Goal: Obtain resource: Download file/media

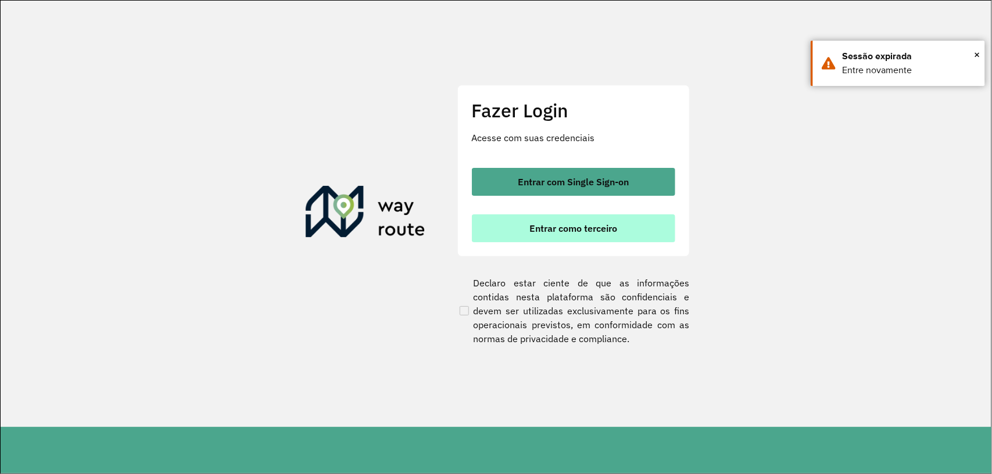
click at [590, 231] on span "Entrar como terceiro" at bounding box center [573, 228] width 88 height 9
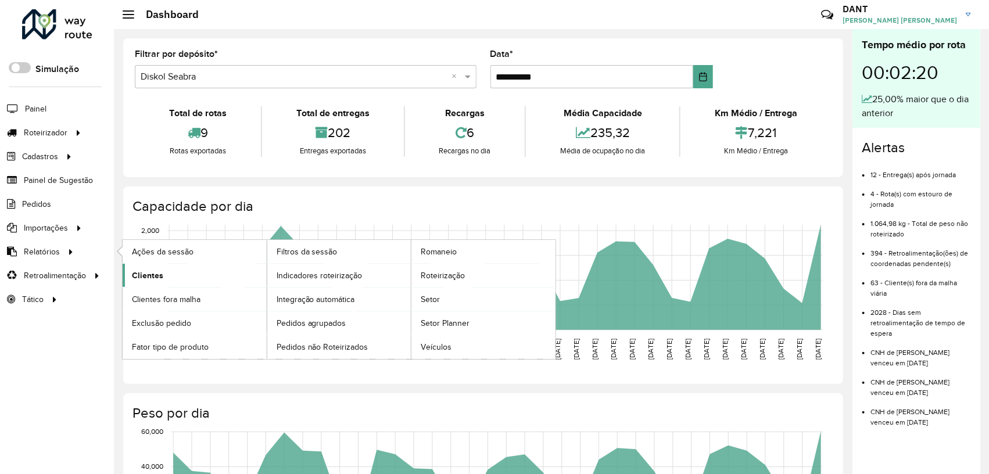
click at [153, 276] on span "Clientes" at bounding box center [147, 276] width 31 height 12
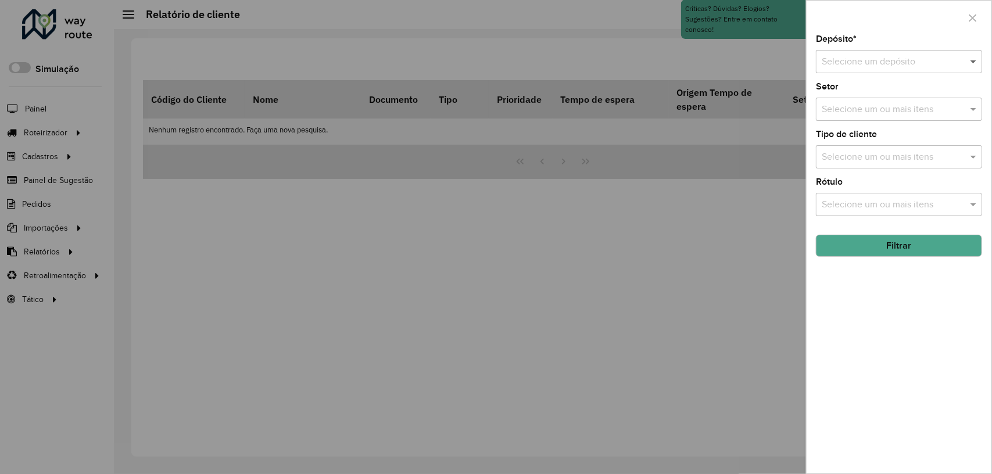
click at [973, 62] on span at bounding box center [974, 62] width 15 height 14
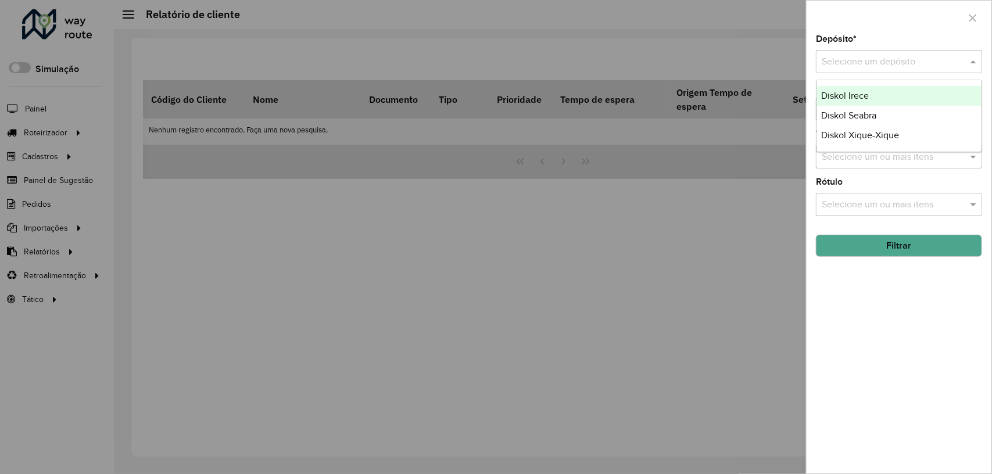
click at [890, 96] on div "Diskol Irece" at bounding box center [899, 96] width 165 height 20
click at [918, 248] on button "Filtrar" at bounding box center [899, 246] width 166 height 22
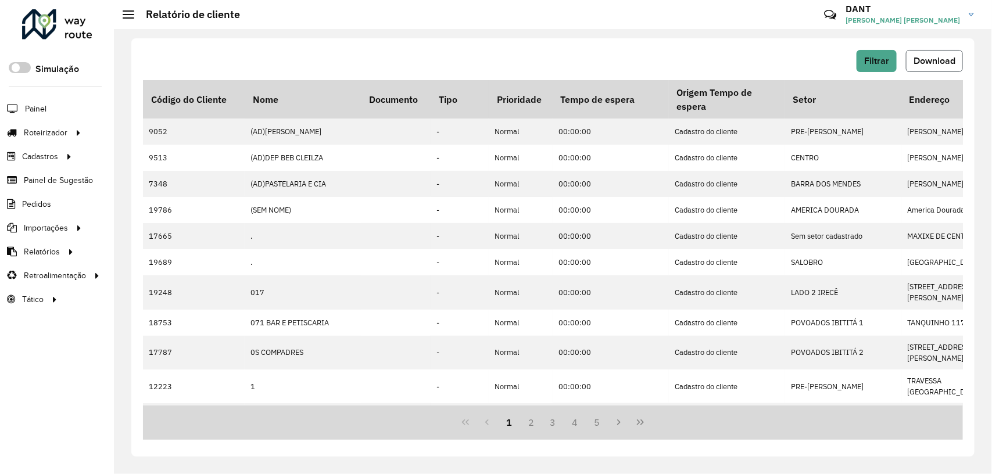
click at [945, 58] on span "Download" at bounding box center [934, 61] width 42 height 10
click at [887, 63] on span "Filtrar" at bounding box center [876, 61] width 25 height 10
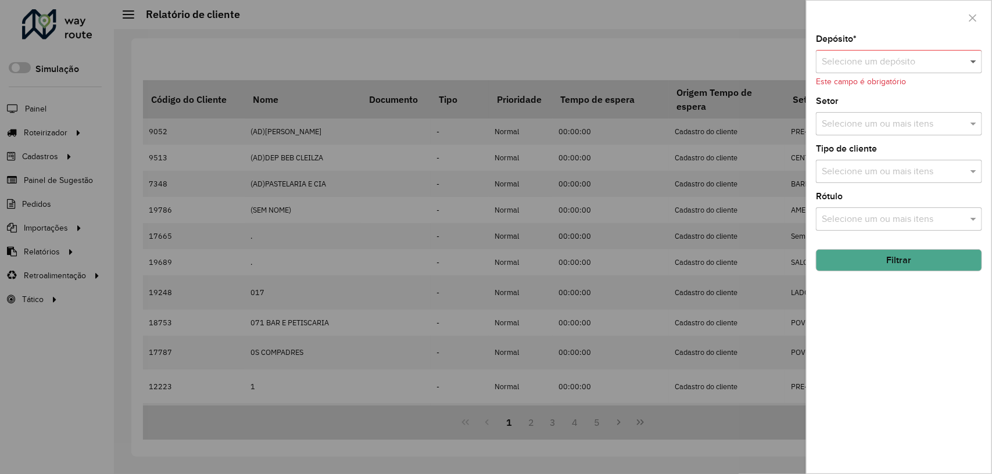
click at [974, 63] on span at bounding box center [974, 62] width 15 height 14
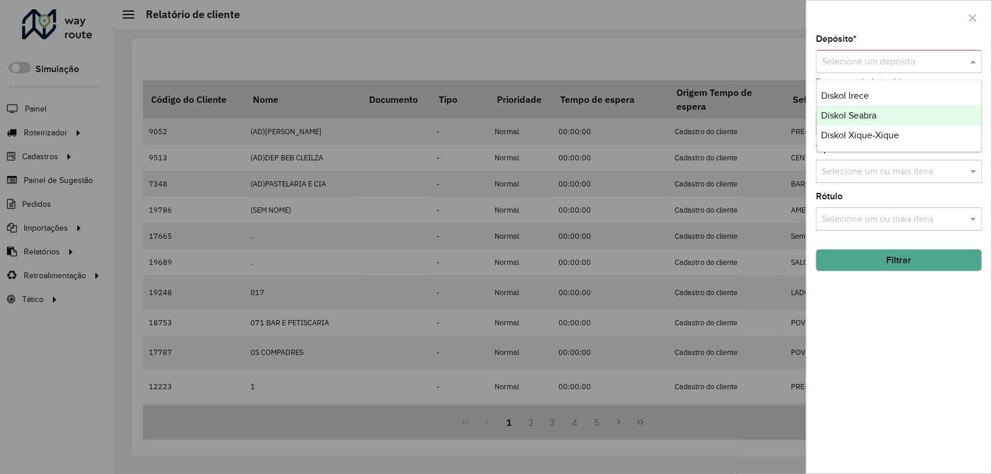
click at [913, 111] on div "Diskol Seabra" at bounding box center [899, 116] width 165 height 20
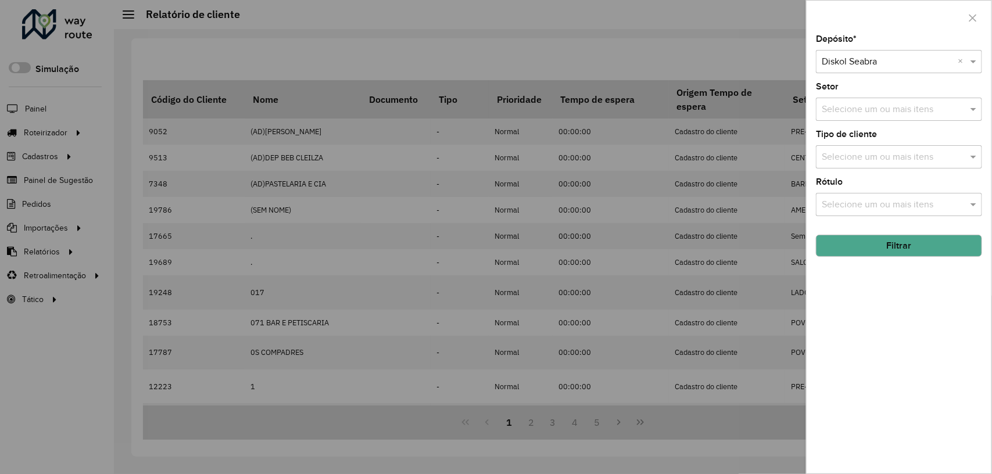
click at [928, 244] on button "Filtrar" at bounding box center [899, 246] width 166 height 22
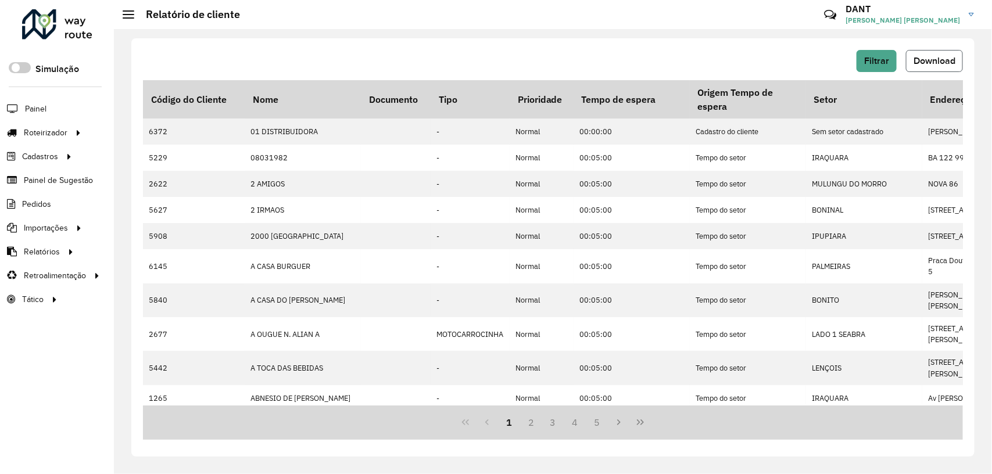
click at [941, 62] on span "Download" at bounding box center [934, 61] width 42 height 10
click at [885, 57] on span "Filtrar" at bounding box center [876, 61] width 25 height 10
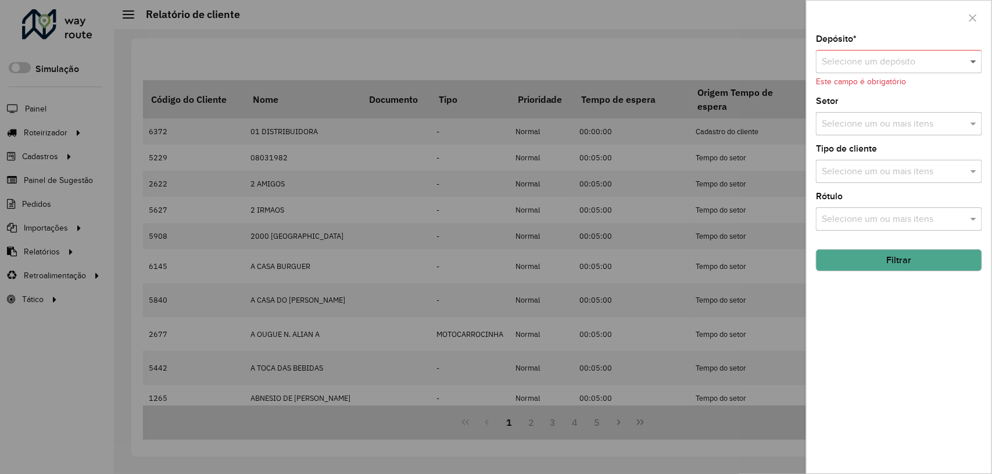
click at [972, 59] on span at bounding box center [974, 62] width 15 height 14
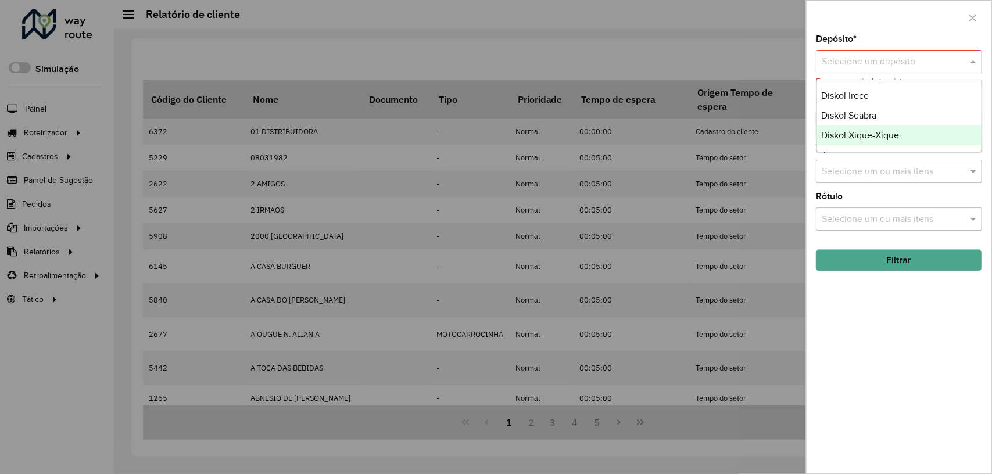
click at [925, 141] on div "Diskol Xique-Xique" at bounding box center [899, 136] width 165 height 20
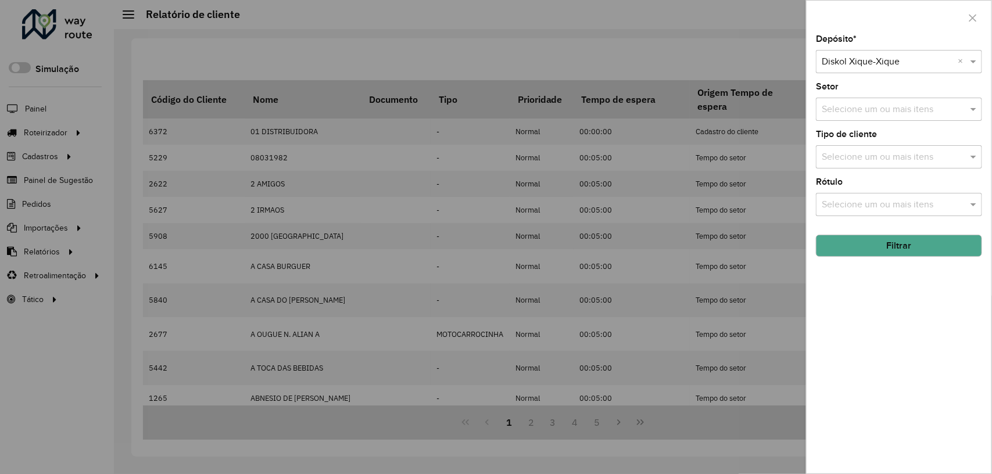
click at [891, 244] on button "Filtrar" at bounding box center [899, 246] width 166 height 22
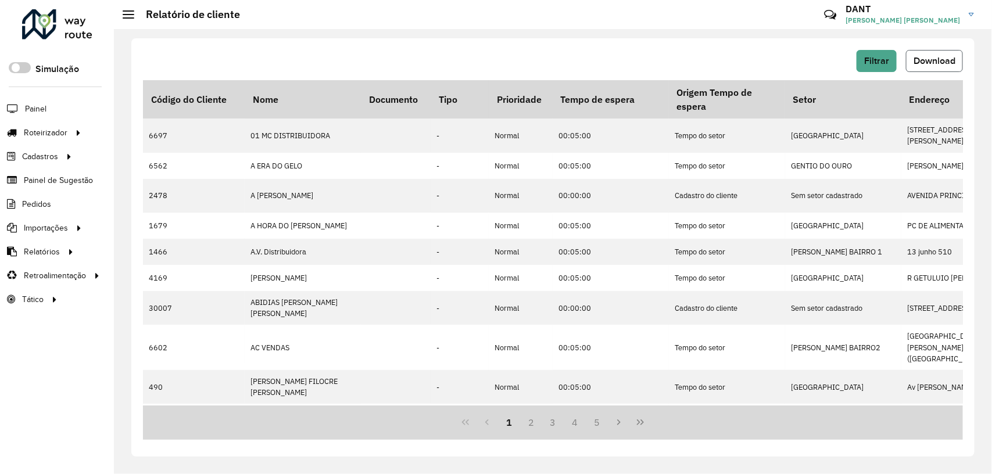
click at [937, 67] on button "Download" at bounding box center [934, 61] width 57 height 22
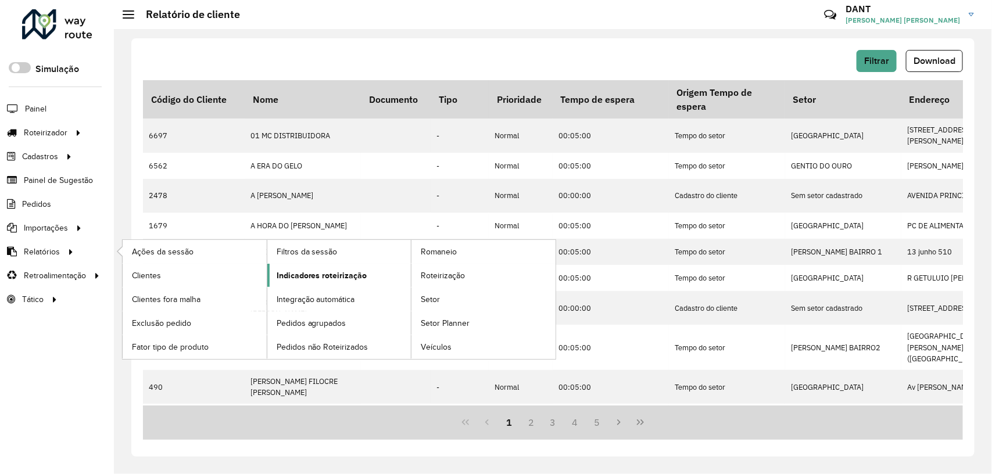
click at [279, 275] on span "Indicadores roteirização" at bounding box center [322, 276] width 91 height 12
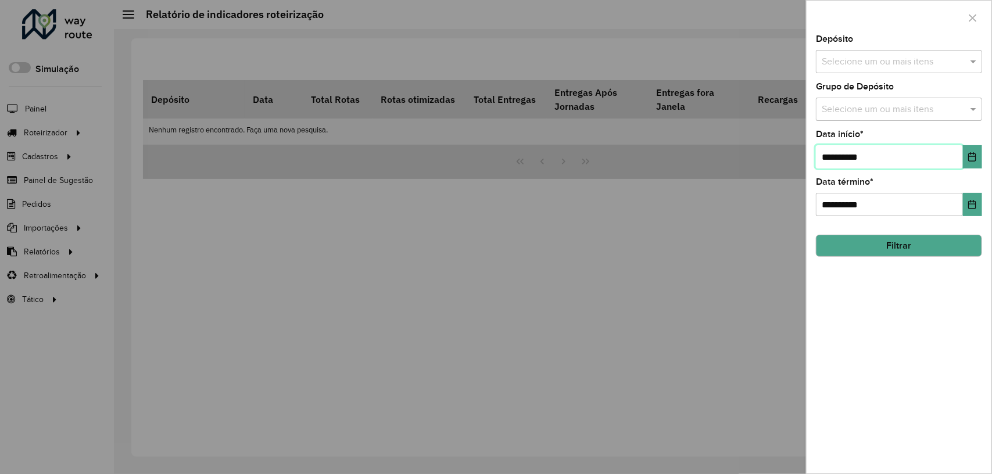
click at [834, 158] on input "**********" at bounding box center [889, 156] width 147 height 23
type input "**********"
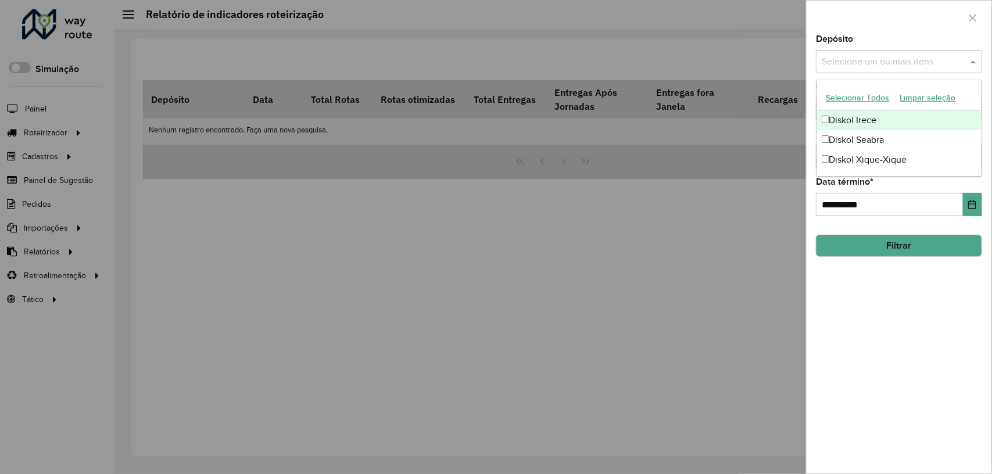
click at [974, 61] on span at bounding box center [974, 62] width 15 height 14
click at [882, 114] on div "Diskol Irece" at bounding box center [899, 120] width 165 height 20
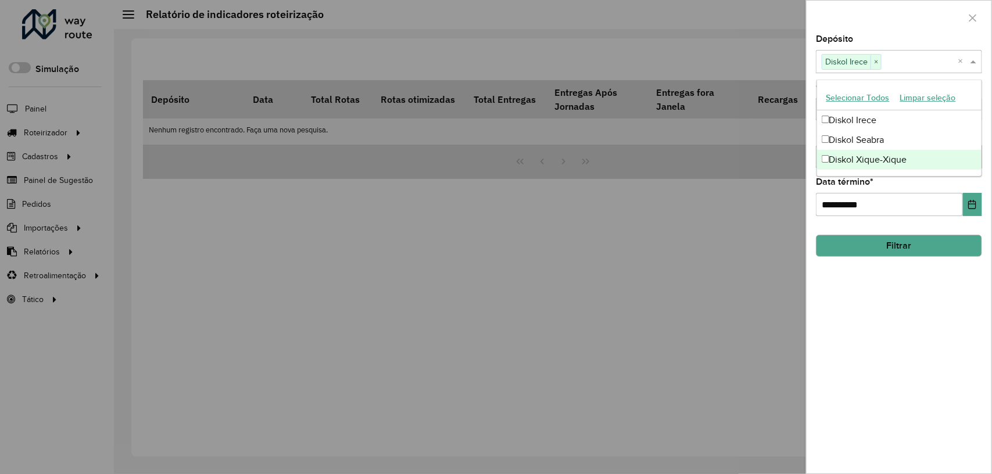
click at [923, 246] on button "Filtrar" at bounding box center [899, 246] width 166 height 22
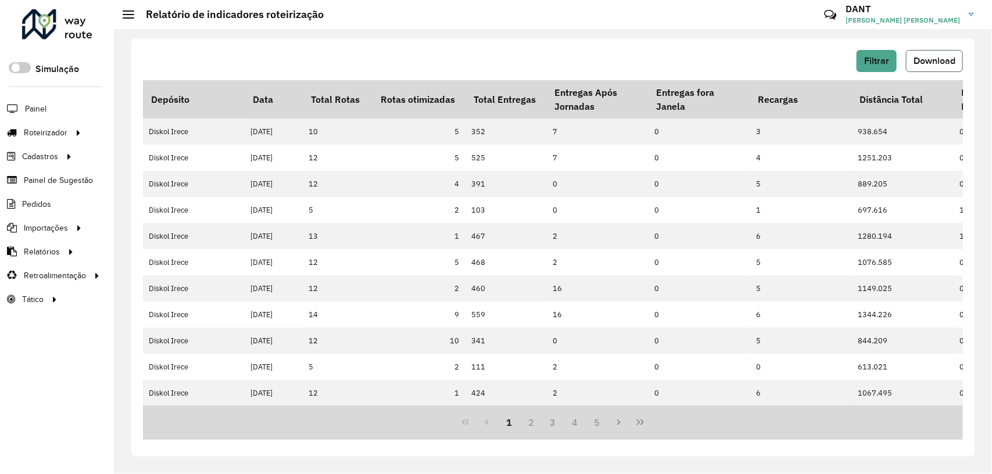
click at [938, 57] on span "Download" at bounding box center [934, 61] width 42 height 10
click at [885, 62] on span "Filtrar" at bounding box center [876, 61] width 25 height 10
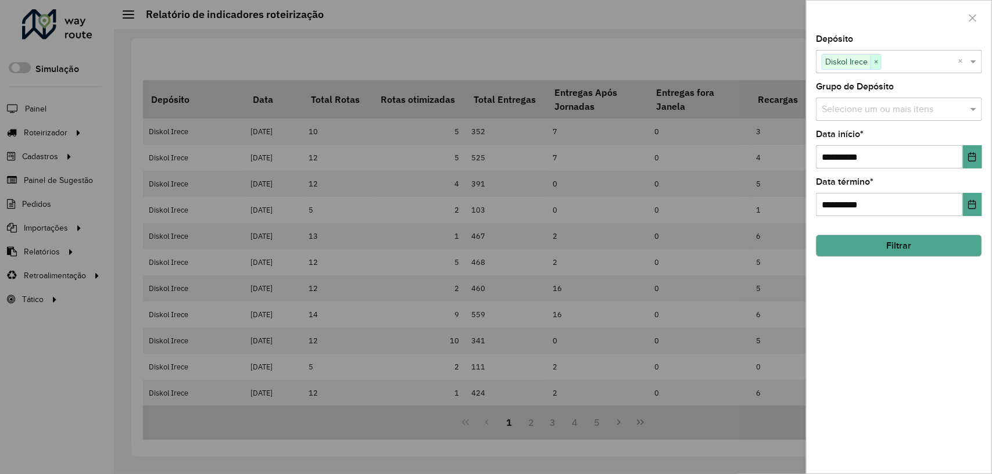
click at [875, 63] on span "×" at bounding box center [875, 62] width 10 height 14
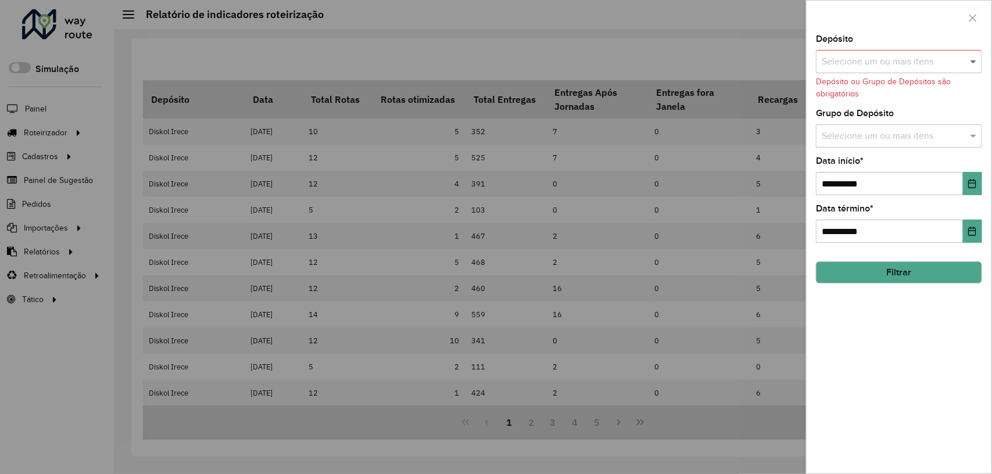
click at [970, 60] on span at bounding box center [974, 62] width 15 height 14
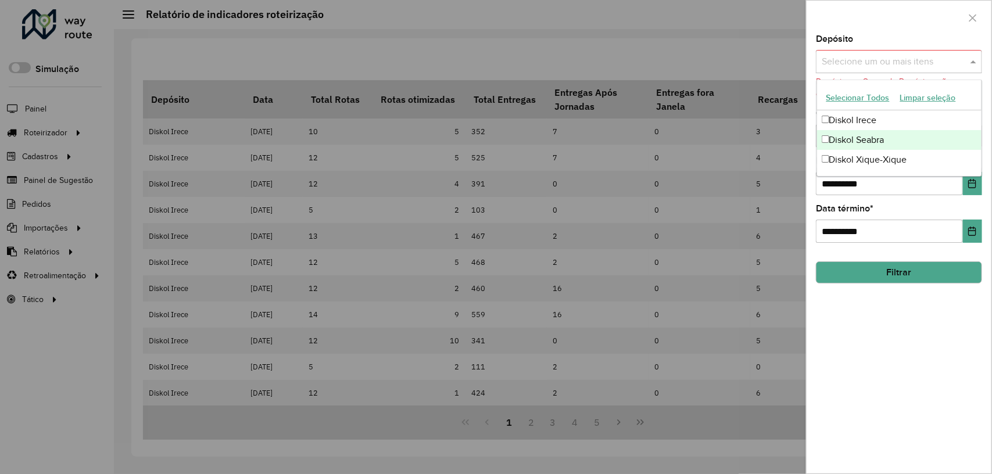
click at [886, 132] on div "Diskol Seabra" at bounding box center [899, 140] width 165 height 20
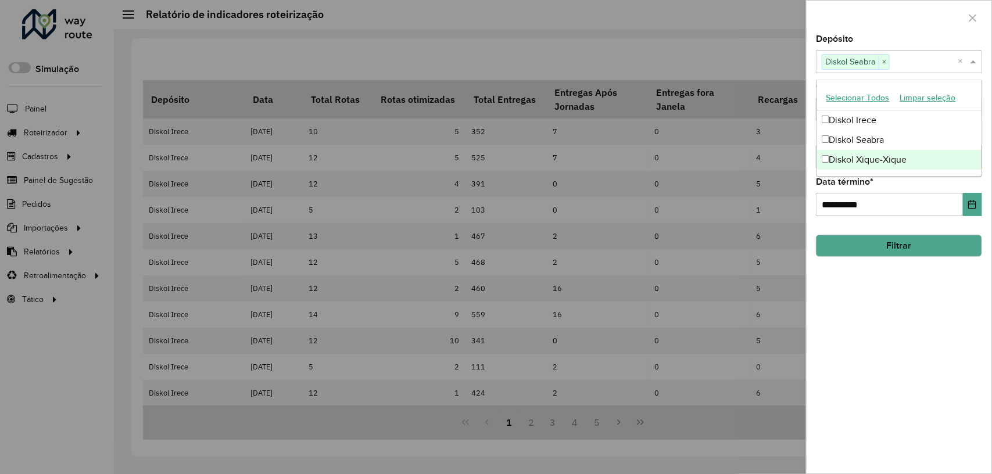
click at [914, 238] on button "Filtrar" at bounding box center [899, 246] width 166 height 22
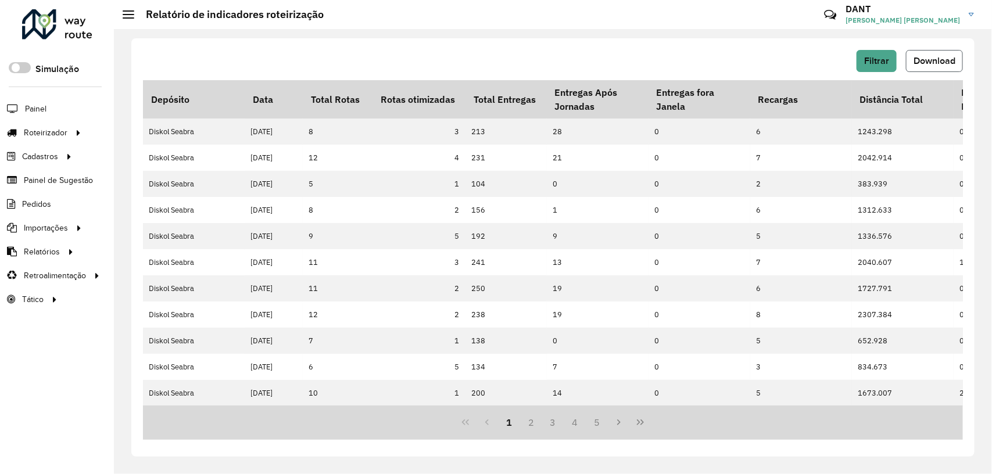
click at [931, 62] on span "Download" at bounding box center [934, 61] width 42 height 10
click at [887, 63] on span "Filtrar" at bounding box center [876, 61] width 25 height 10
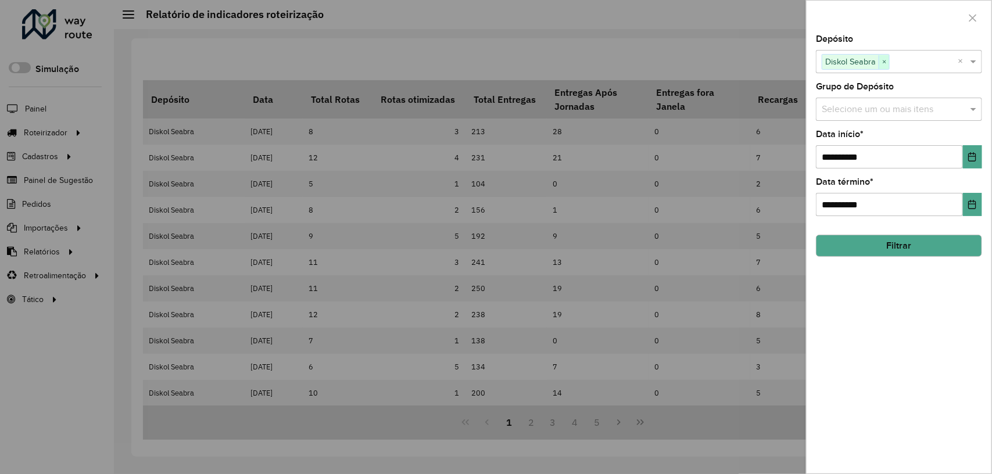
click at [884, 59] on span "×" at bounding box center [884, 62] width 10 height 14
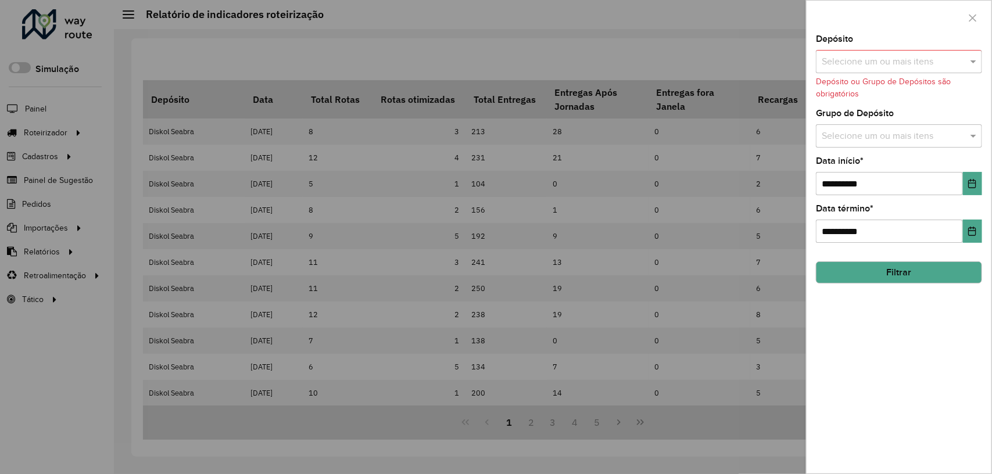
click at [966, 58] on input "text" at bounding box center [893, 62] width 149 height 14
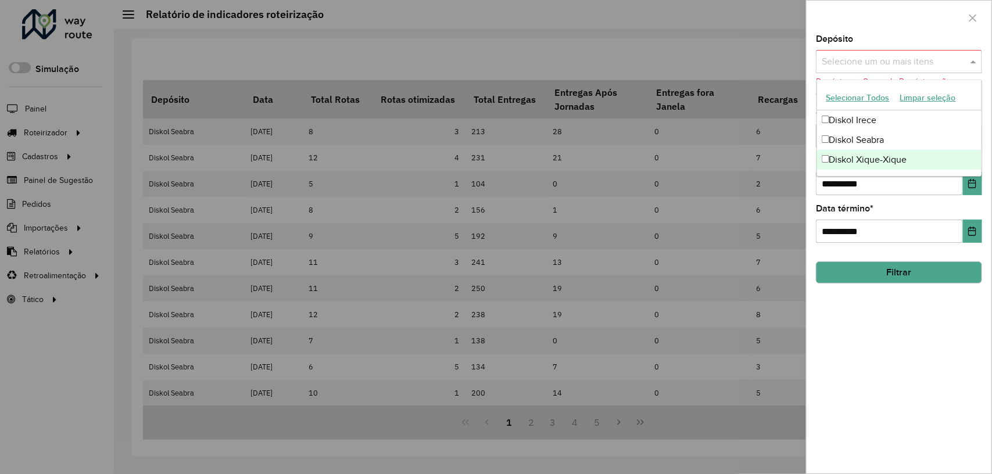
click at [901, 157] on div "Diskol Xique-Xique" at bounding box center [899, 160] width 165 height 20
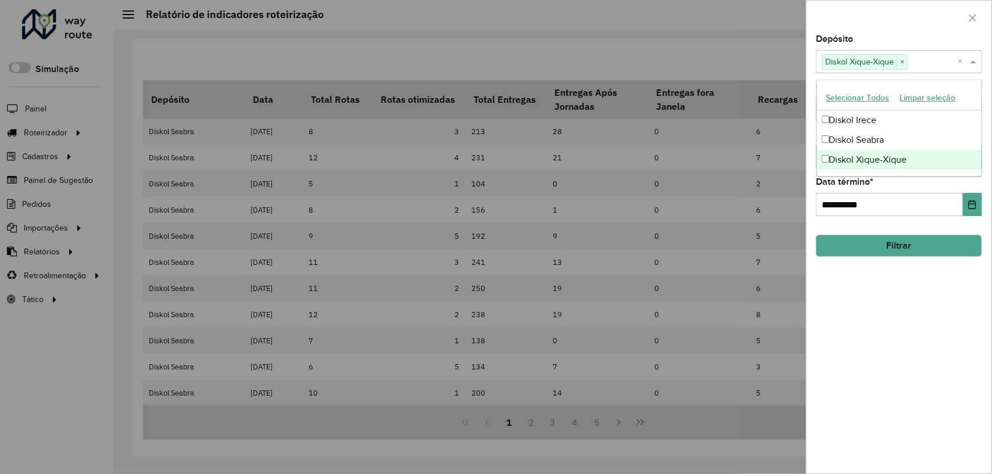
click at [919, 242] on button "Filtrar" at bounding box center [899, 246] width 166 height 22
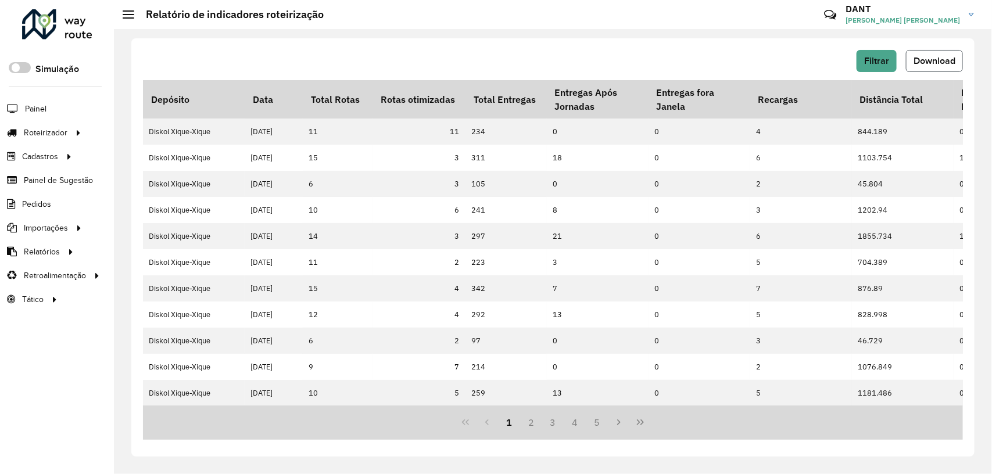
click at [937, 62] on span "Download" at bounding box center [934, 61] width 42 height 10
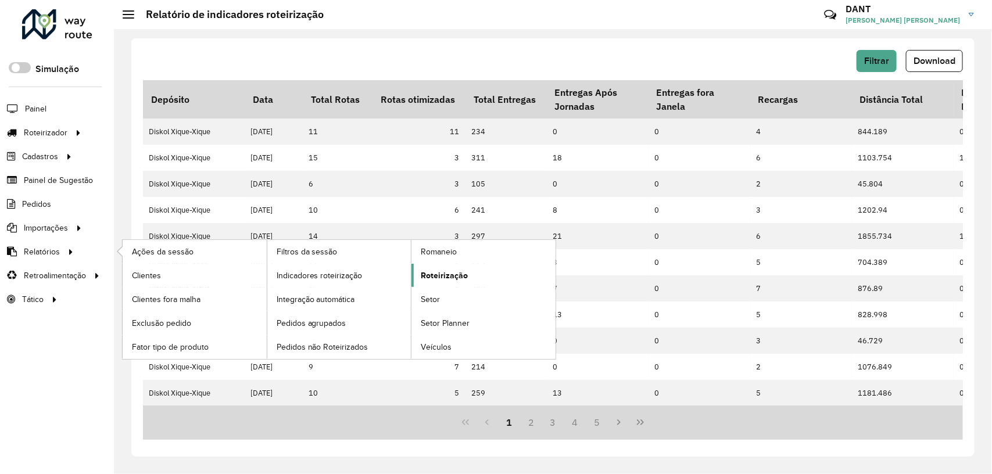
click at [454, 279] on span "Roteirização" at bounding box center [444, 276] width 47 height 12
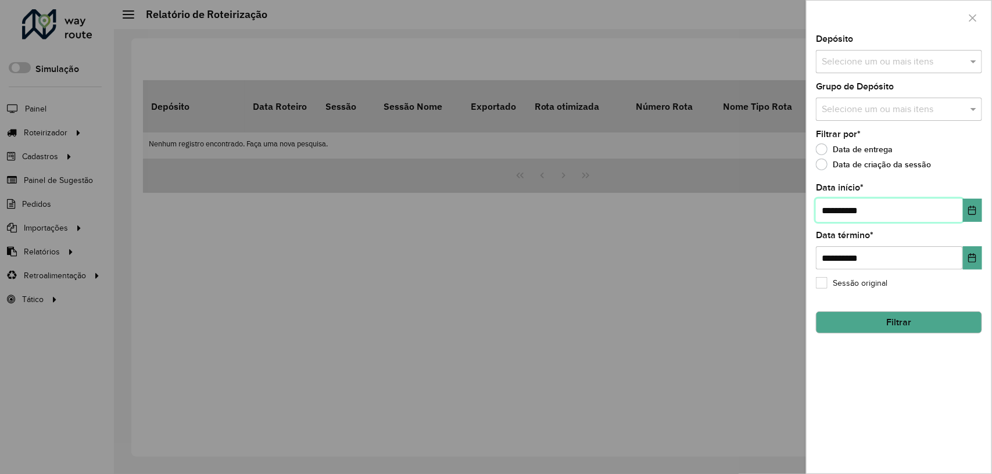
click at [832, 213] on input "**********" at bounding box center [889, 210] width 147 height 23
type input "**********"
click at [962, 62] on input "text" at bounding box center [893, 62] width 149 height 14
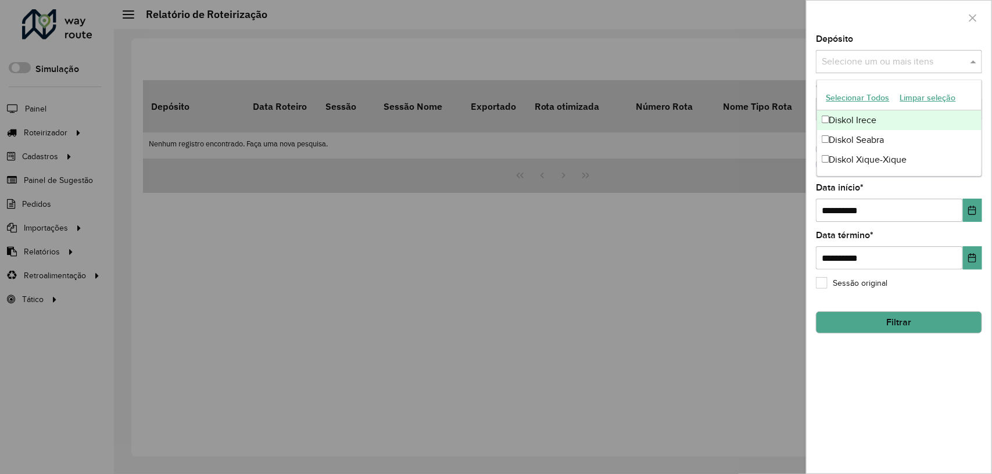
click at [896, 119] on div "Diskol Irece" at bounding box center [899, 120] width 165 height 20
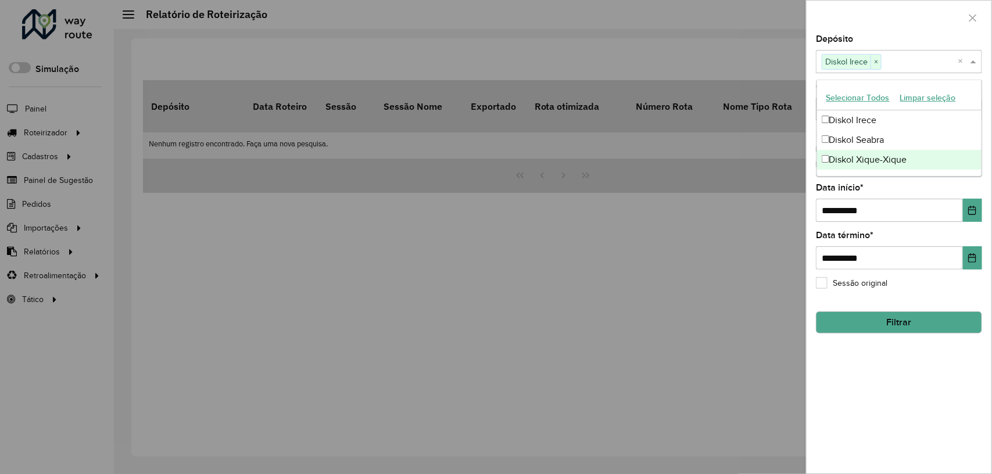
click at [917, 321] on button "Filtrar" at bounding box center [899, 322] width 166 height 22
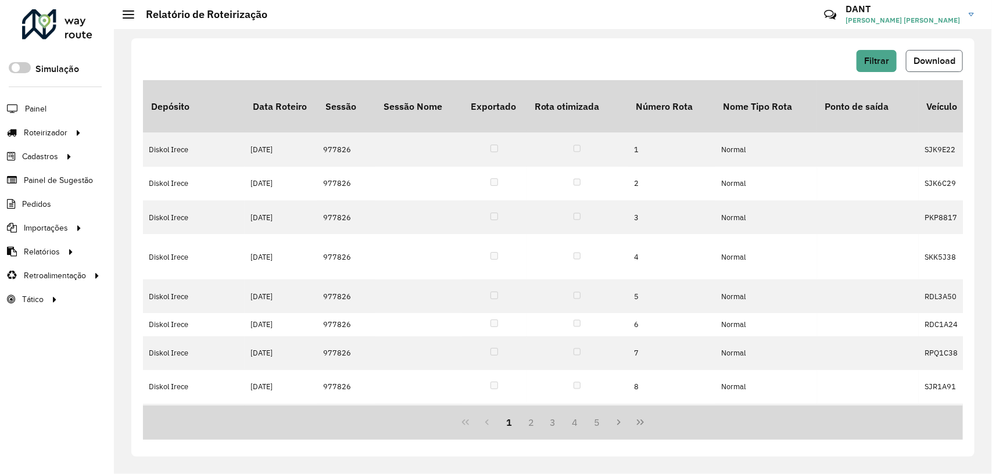
click at [940, 60] on span "Download" at bounding box center [934, 61] width 42 height 10
click at [885, 57] on span "Filtrar" at bounding box center [876, 61] width 25 height 10
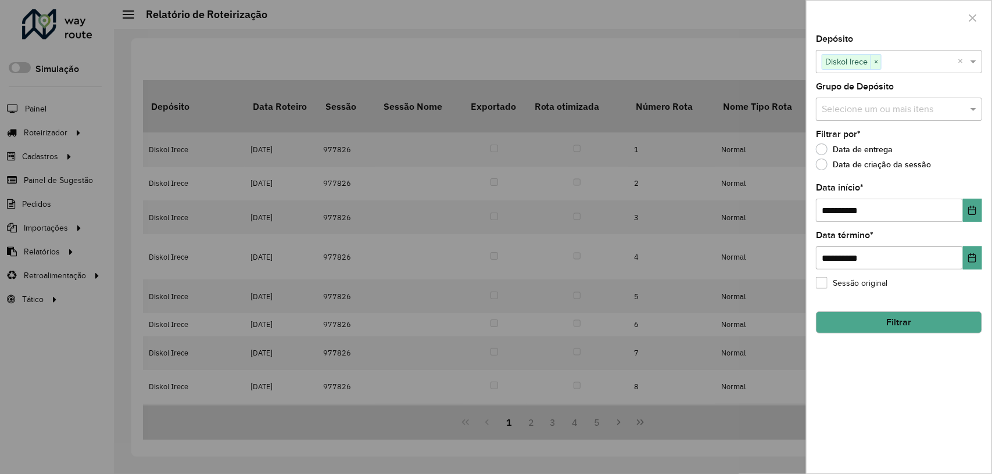
drag, startPoint x: 873, startPoint y: 60, endPoint x: 921, endPoint y: 63, distance: 47.7
click at [875, 60] on span "×" at bounding box center [875, 62] width 10 height 14
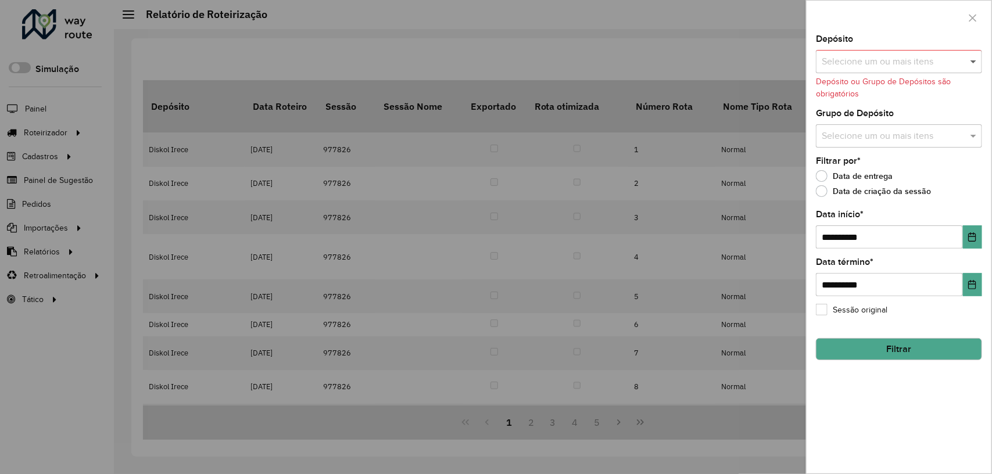
click at [975, 61] on span at bounding box center [974, 62] width 15 height 14
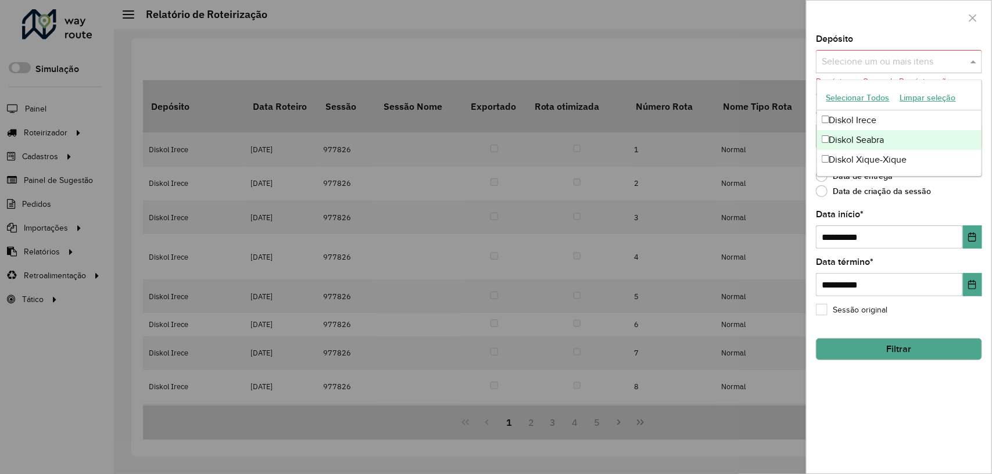
click at [912, 135] on div "Diskol Seabra" at bounding box center [899, 140] width 165 height 20
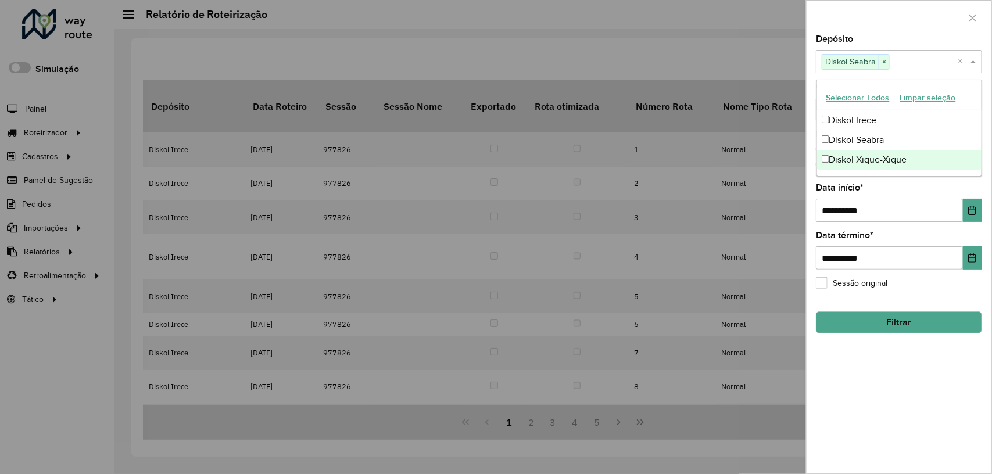
click at [904, 318] on button "Filtrar" at bounding box center [899, 322] width 166 height 22
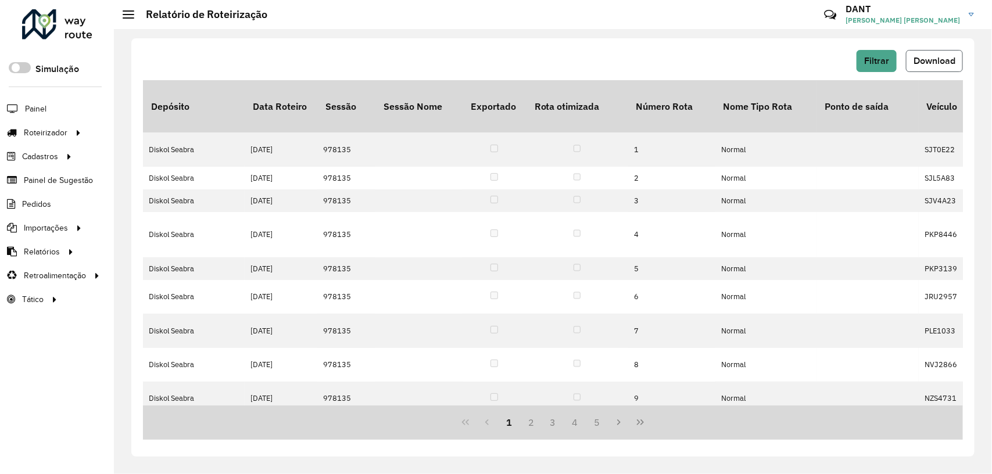
click at [945, 58] on span "Download" at bounding box center [934, 61] width 42 height 10
click at [884, 56] on span "Filtrar" at bounding box center [876, 61] width 25 height 10
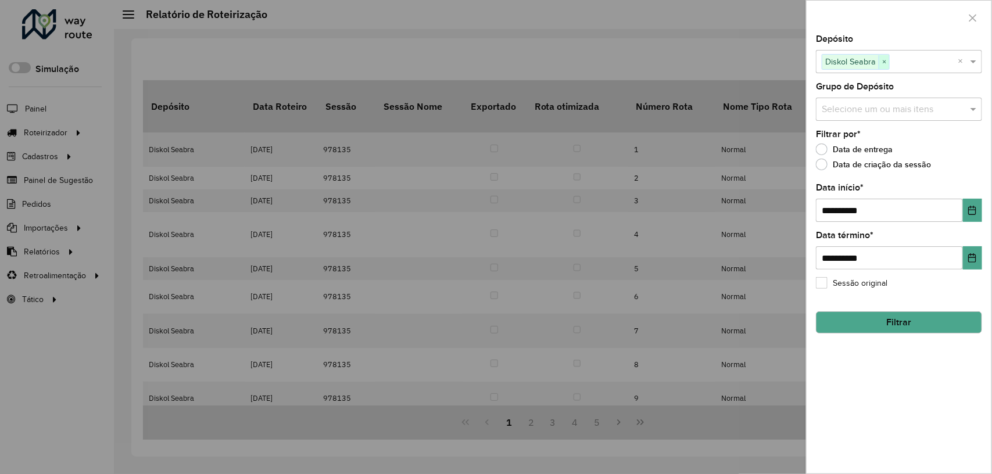
click at [885, 62] on span "×" at bounding box center [884, 62] width 10 height 14
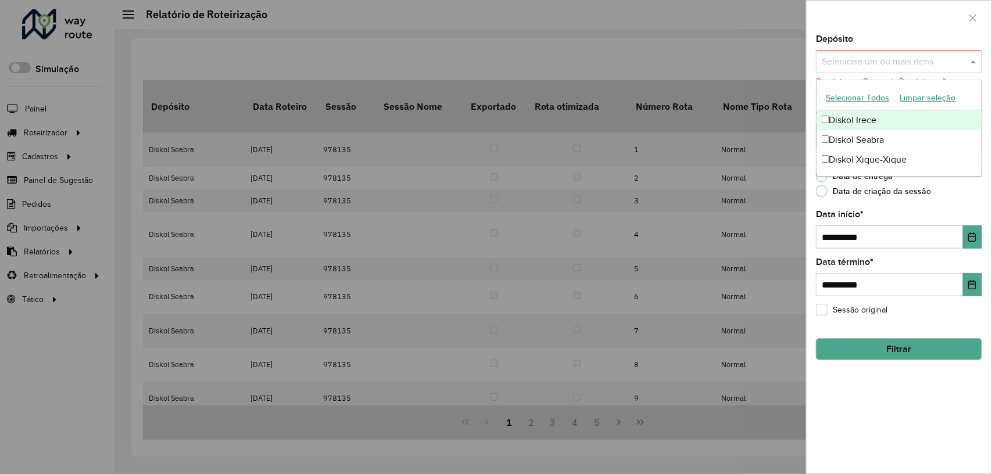
click at [974, 61] on span at bounding box center [974, 62] width 15 height 14
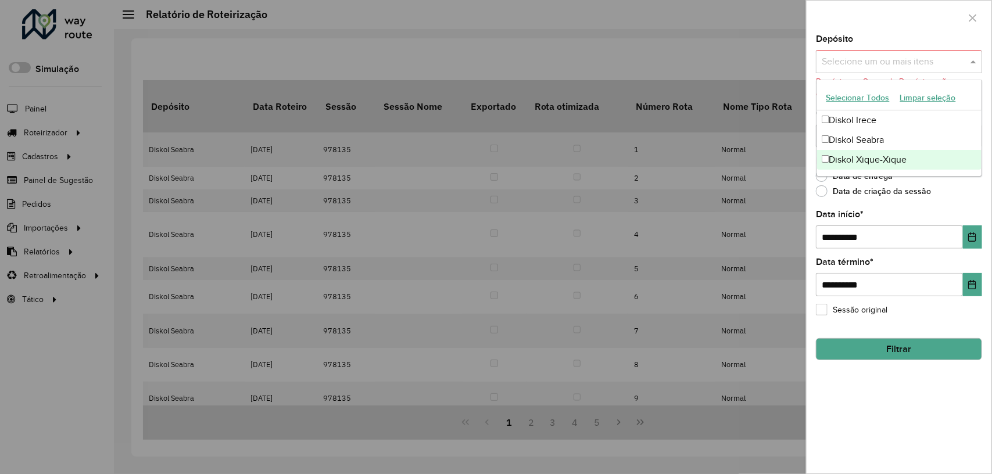
click at [885, 156] on div "Diskol Xique-Xique" at bounding box center [899, 160] width 165 height 20
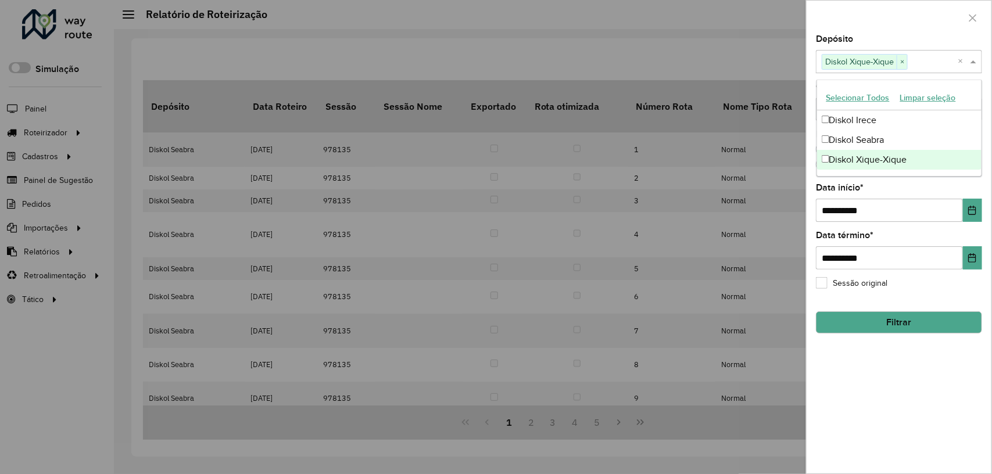
click at [923, 315] on button "Filtrar" at bounding box center [899, 322] width 166 height 22
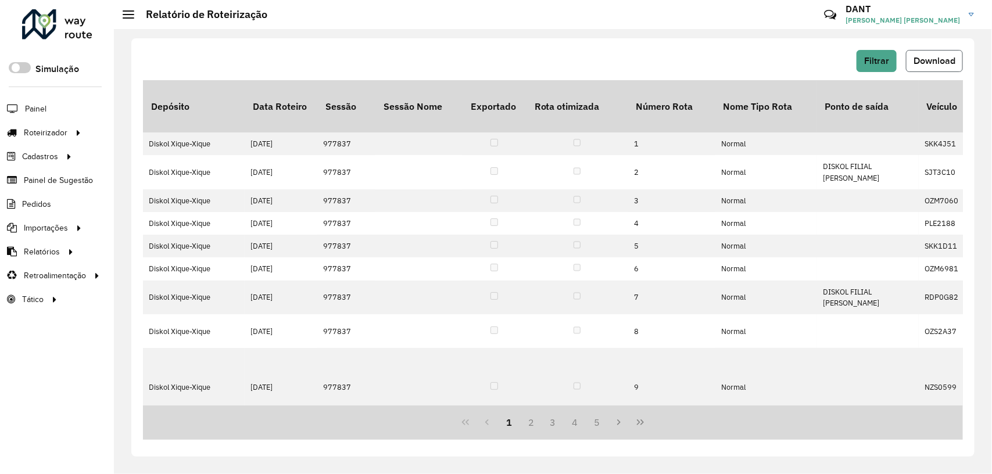
click at [942, 61] on span "Download" at bounding box center [934, 61] width 42 height 10
